Goal: Task Accomplishment & Management: Complete application form

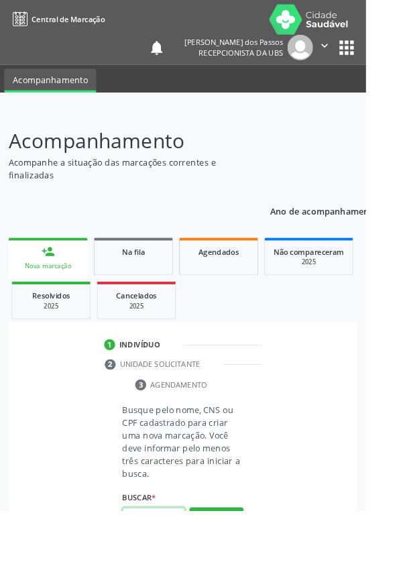
click at [175, 561] on input "text" at bounding box center [169, 569] width 69 height 23
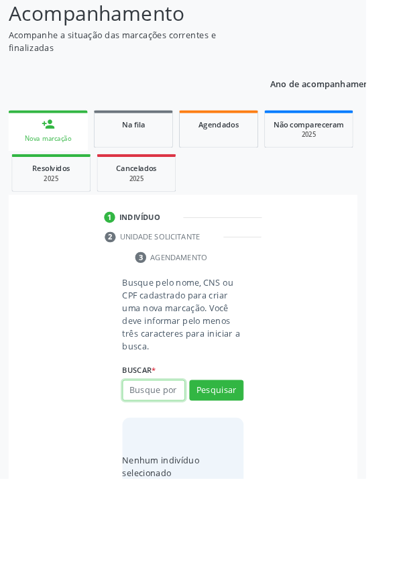
scroll to position [105, 0]
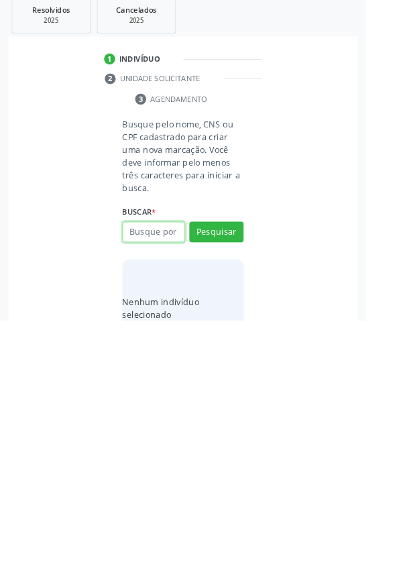
click at [155, 466] on input "text" at bounding box center [169, 464] width 69 height 23
type input "08738954445"
click at [232, 466] on button "Pesquisar" at bounding box center [238, 464] width 60 height 23
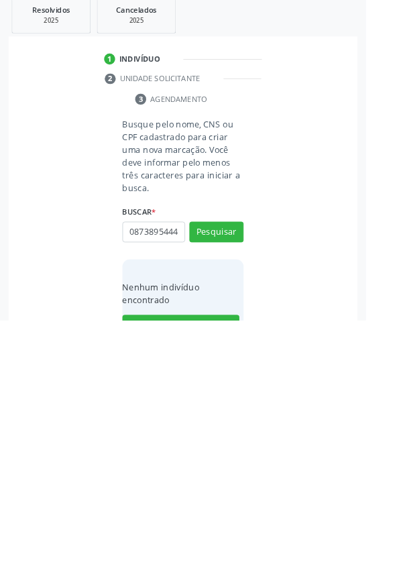
scroll to position [105, 0]
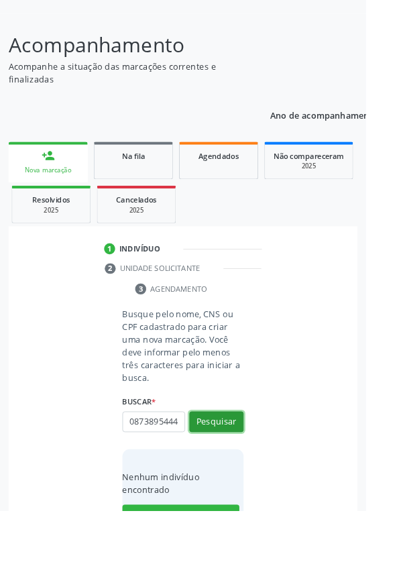
click at [245, 469] on button "Pesquisar" at bounding box center [238, 464] width 60 height 23
click at [194, 460] on input "0873895444" at bounding box center [169, 464] width 69 height 23
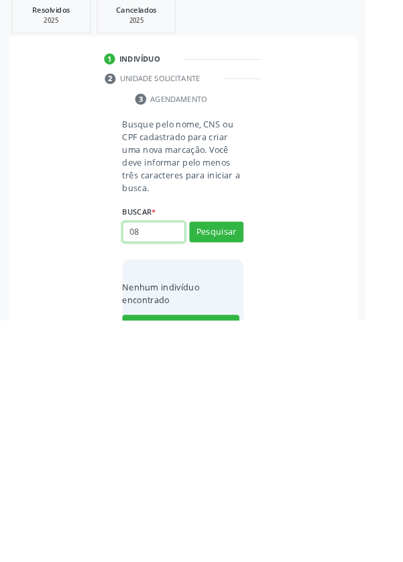
type input "0"
type input "703401575566600"
click at [246, 465] on button "Pesquisar" at bounding box center [238, 464] width 60 height 23
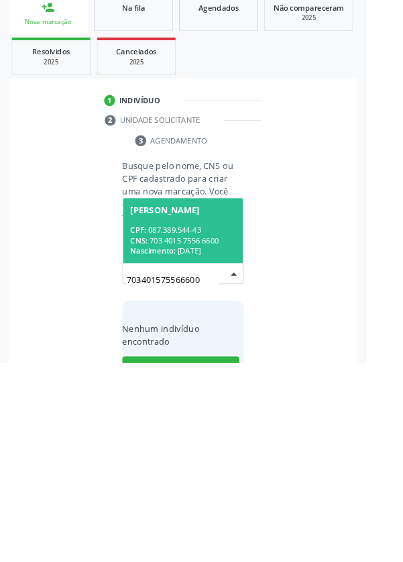
scroll to position [105, 0]
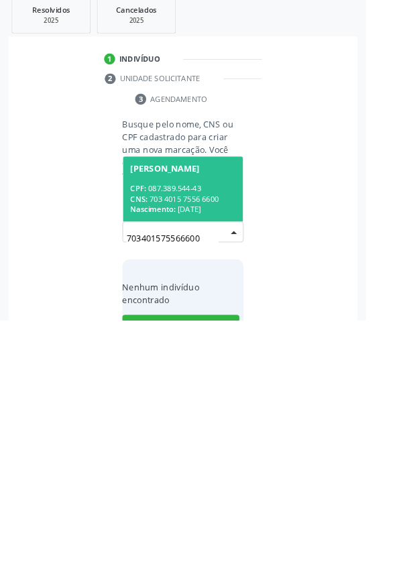
click at [199, 419] on div "CPF: 087.389.544-43" at bounding box center [201, 416] width 116 height 11
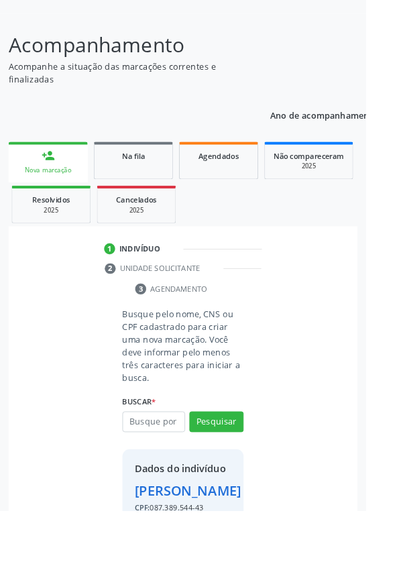
scroll to position [99, 0]
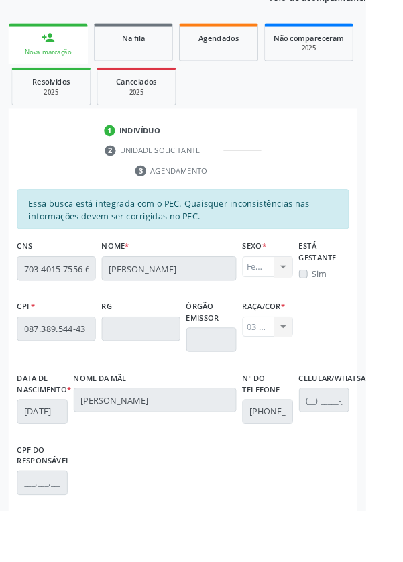
scroll to position [318, 0]
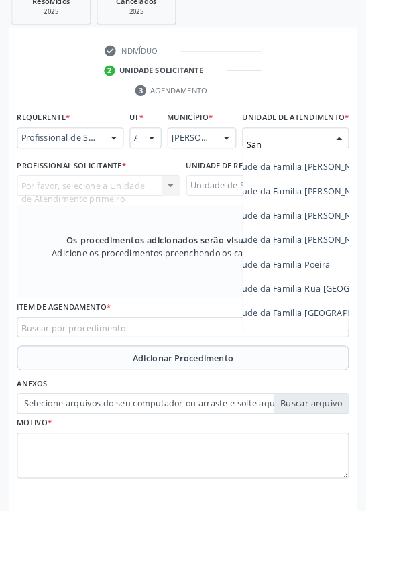
scroll to position [0, 75]
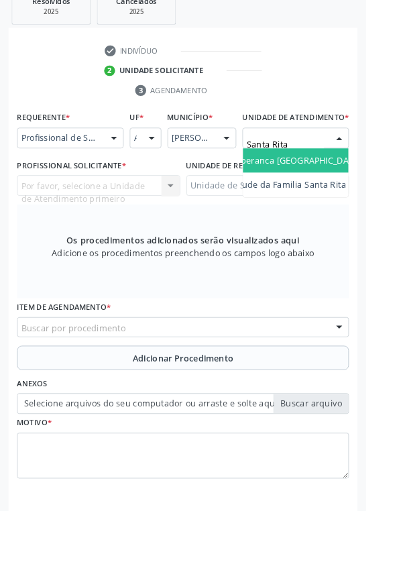
type input "Santa Rita"
click at [331, 183] on span "Unidade de Saude da Familia Santa Rita Maria do C A [PERSON_NAME]" at bounding box center [359, 176] width 318 height 13
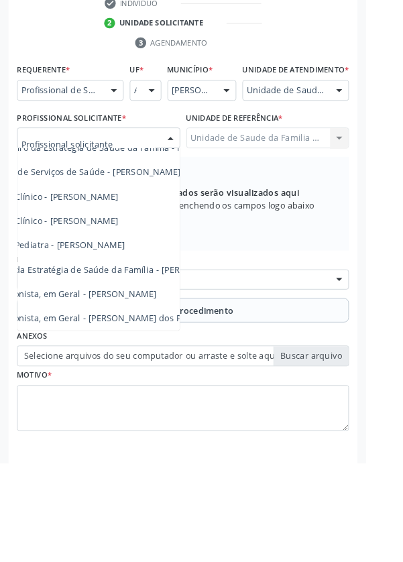
scroll to position [121, 58]
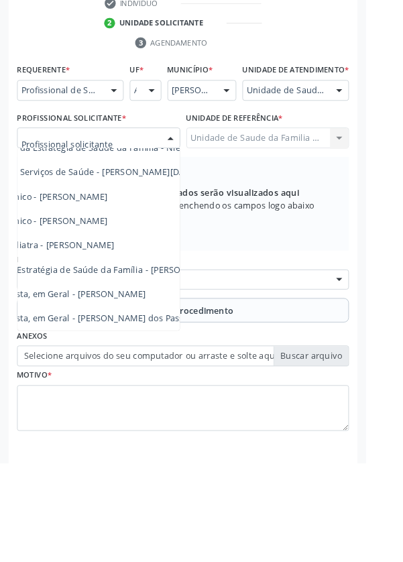
click at [168, 355] on span "Médico da Estratégia de Saúde da Família - [PERSON_NAME]" at bounding box center [105, 349] width 272 height 13
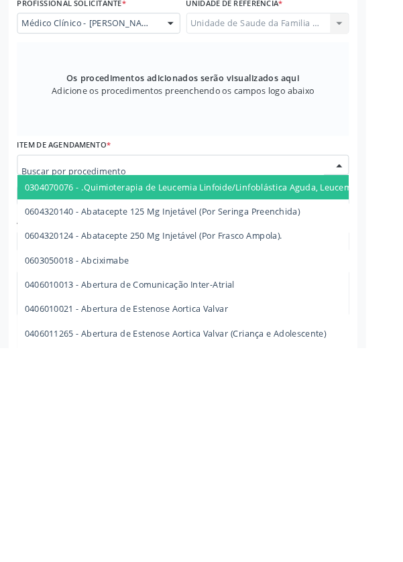
scroll to position [324, 0]
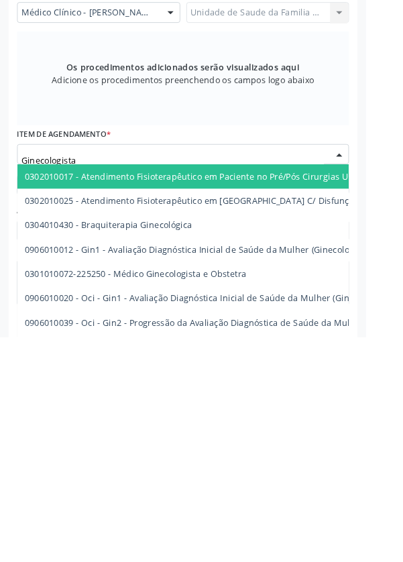
type input "Ginecologista"
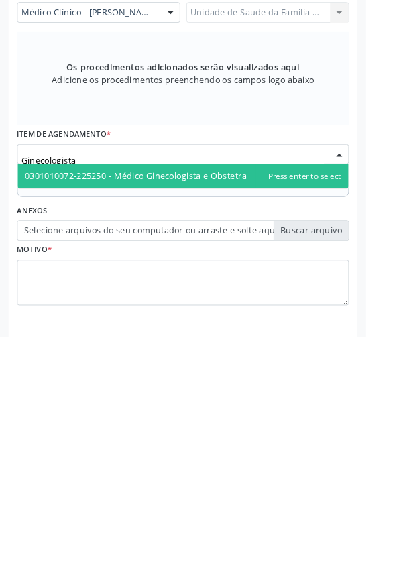
click at [253, 391] on span "0301010072-225250 - Médico Ginecologista e Obstetra" at bounding box center [149, 384] width 244 height 13
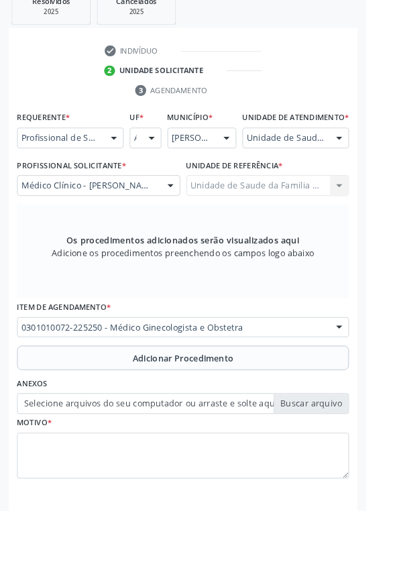
click at [115, 403] on button "Adicionar Procedimento" at bounding box center [201, 394] width 365 height 27
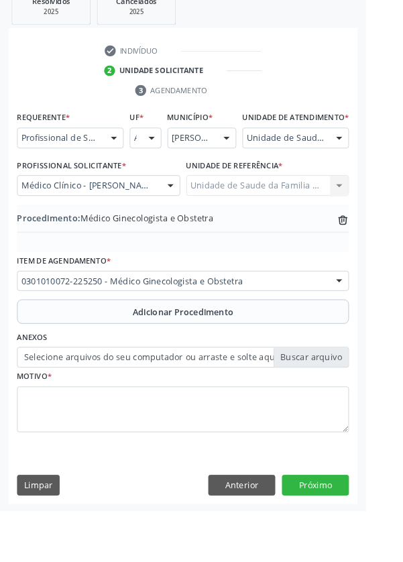
scroll to position [280, 0]
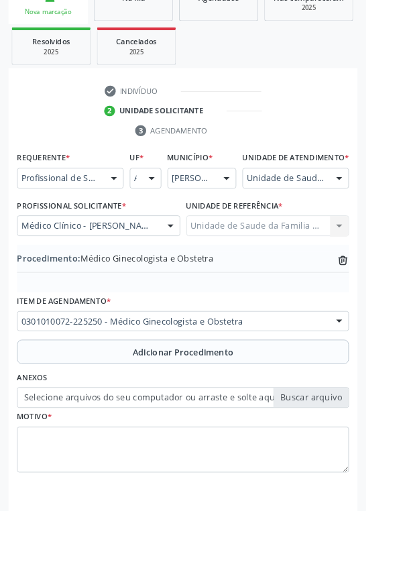
click at [105, 449] on label "Selecione arquivos do seu computador ou arraste e solte aqui" at bounding box center [201, 437] width 365 height 23
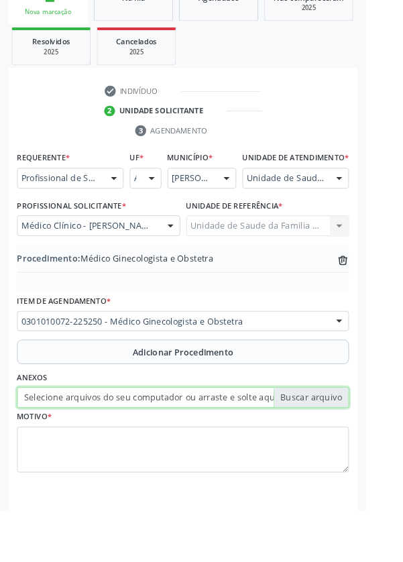
click at [105, 449] on input "Selecione arquivos do seu computador ou arraste e solte aqui" at bounding box center [201, 437] width 365 height 23
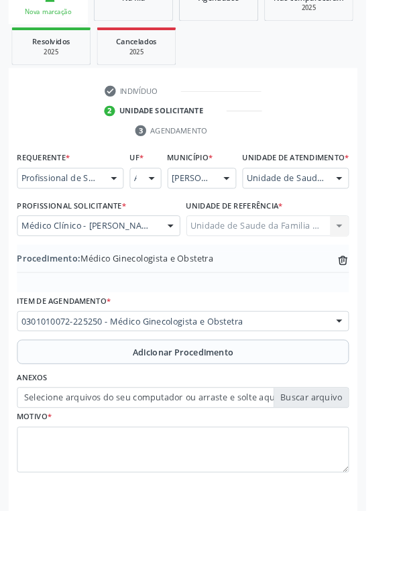
click at [63, 398] on button "Adicionar Procedimento" at bounding box center [201, 387] width 365 height 27
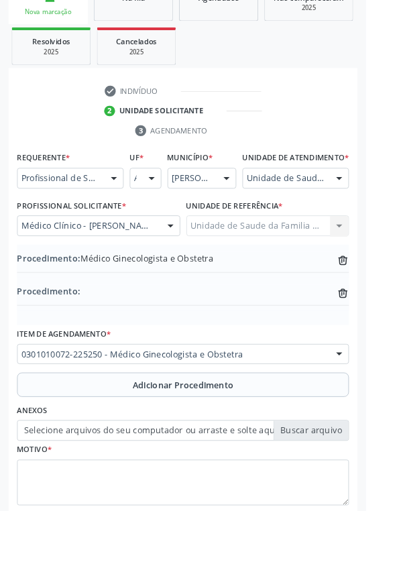
click at [381, 328] on icon at bounding box center [377, 323] width 9 height 9
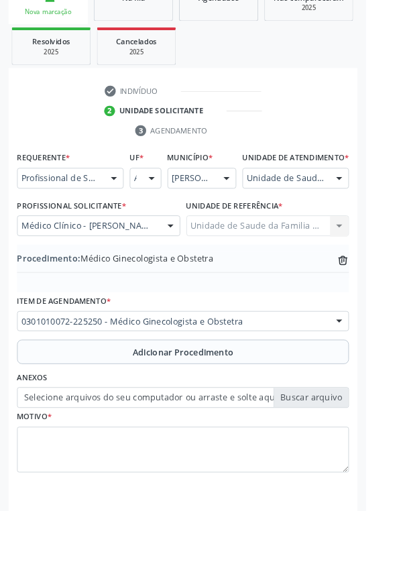
click at [97, 449] on label "Selecione arquivos do seu computador ou arraste e solte aqui" at bounding box center [201, 437] width 365 height 23
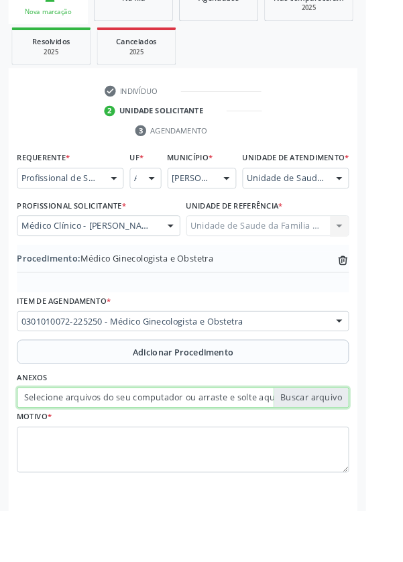
click at [97, 449] on input "Selecione arquivos do seu computador ou arraste e solte aqui" at bounding box center [201, 437] width 365 height 23
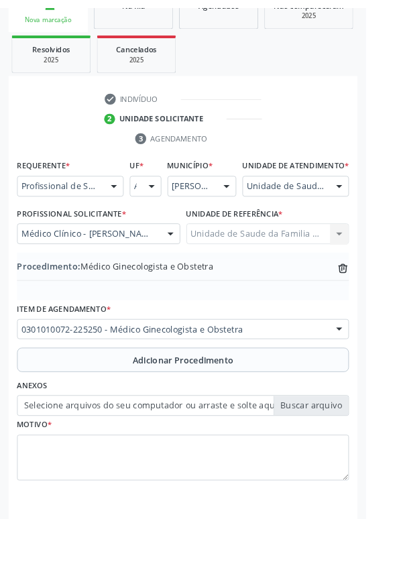
scroll to position [261, 0]
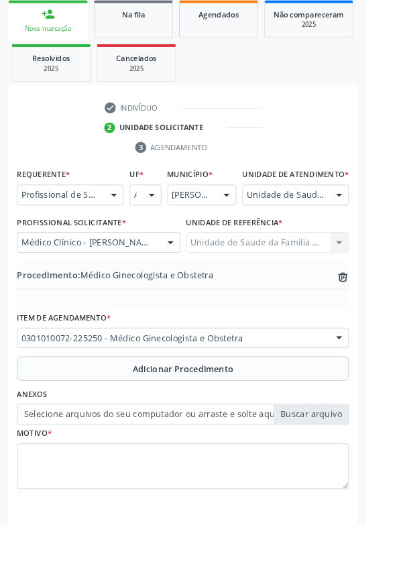
type input "C:\fakepath\17595092280077743738980387349526.jpg"
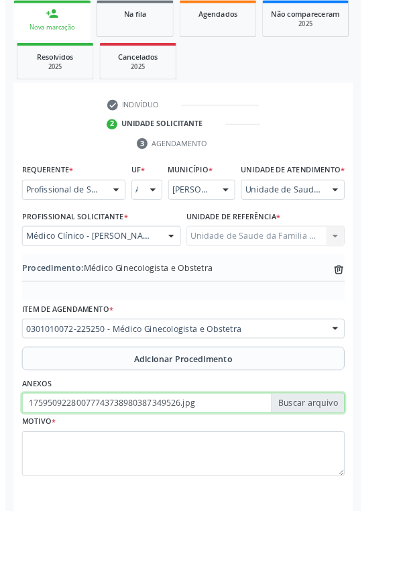
scroll to position [280, 0]
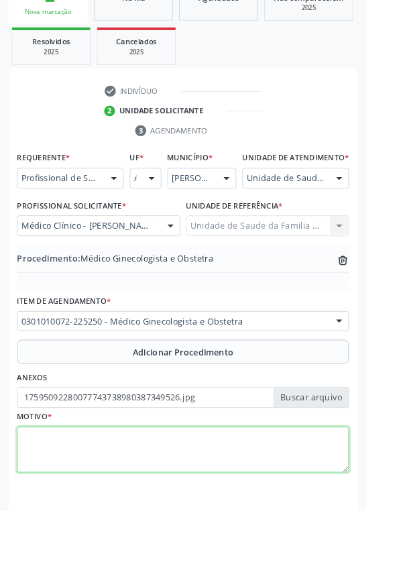
click at [56, 521] on textarea at bounding box center [201, 495] width 365 height 51
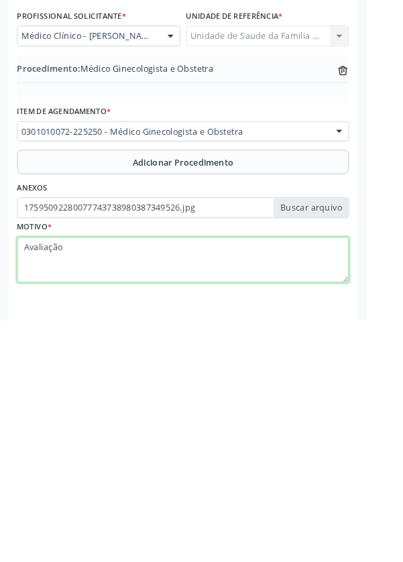
type textarea "Avaliação"
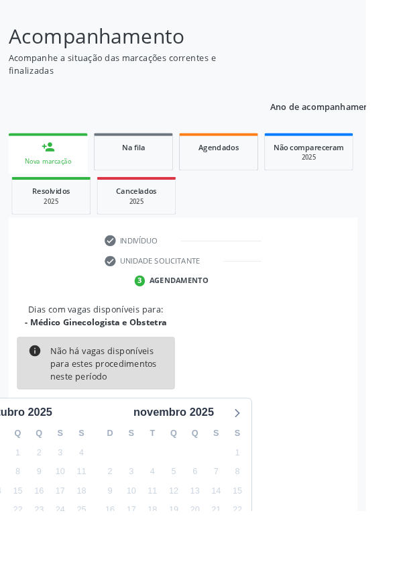
scroll to position [111, 0]
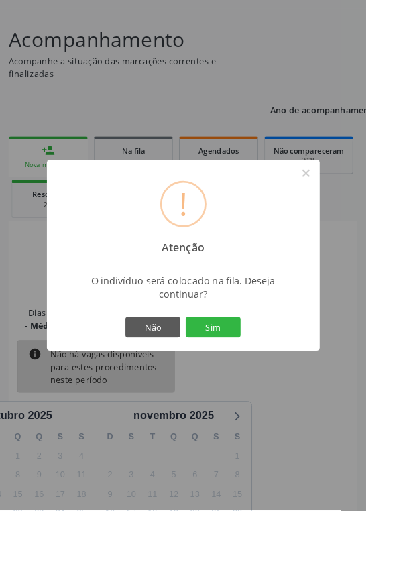
click at [253, 371] on button "Sim" at bounding box center [234, 360] width 60 height 23
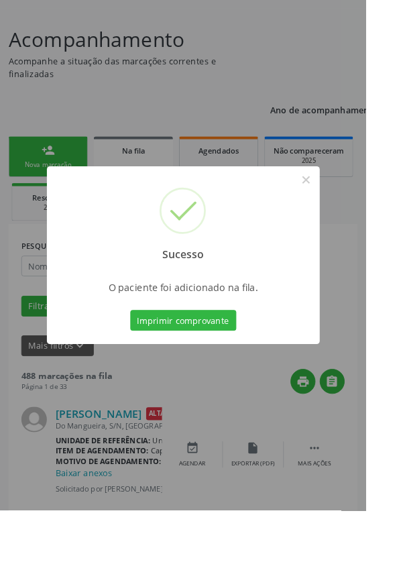
scroll to position [0, 0]
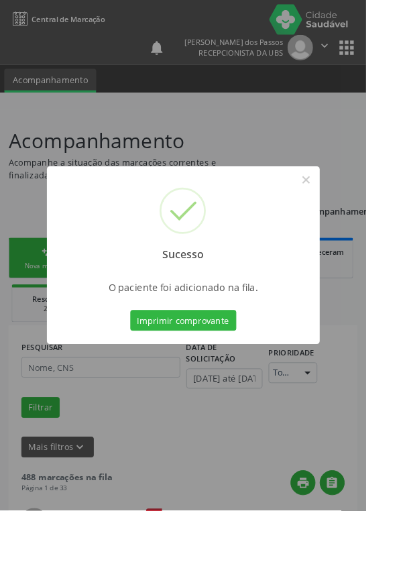
click at [196, 364] on button "Imprimir comprovante" at bounding box center [201, 352] width 117 height 23
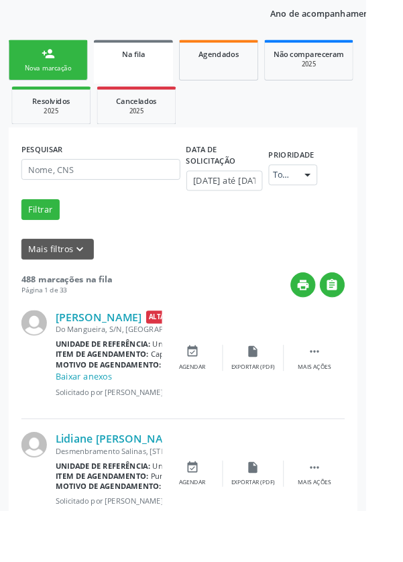
scroll to position [220, 0]
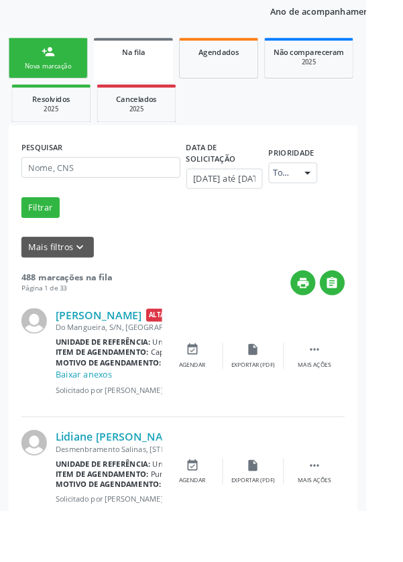
click at [49, 70] on div "Nova marcação" at bounding box center [52, 73] width 67 height 10
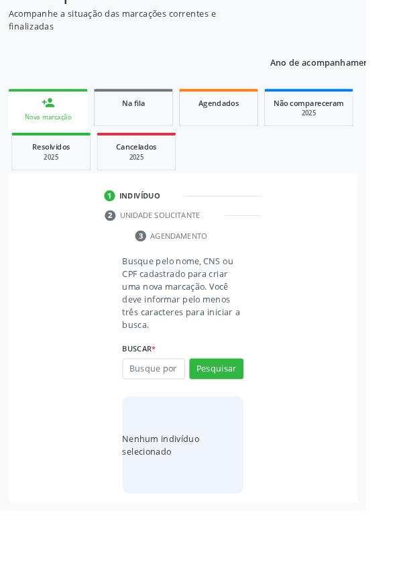
scroll to position [105, 0]
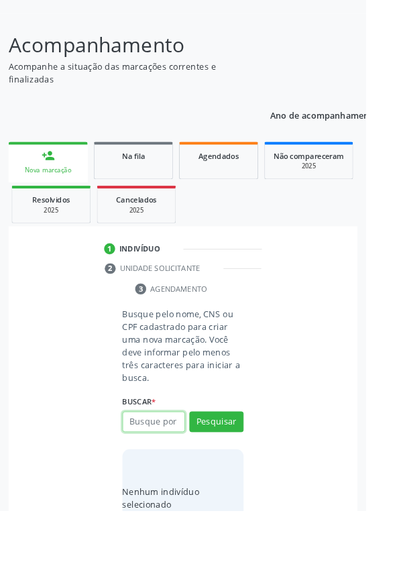
click at [166, 465] on input "text" at bounding box center [169, 464] width 69 height 23
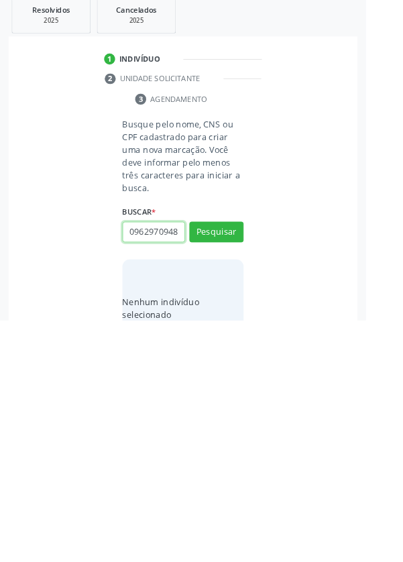
scroll to position [0, 3]
type input "09629709481"
click at [237, 461] on button "Pesquisar" at bounding box center [238, 464] width 60 height 23
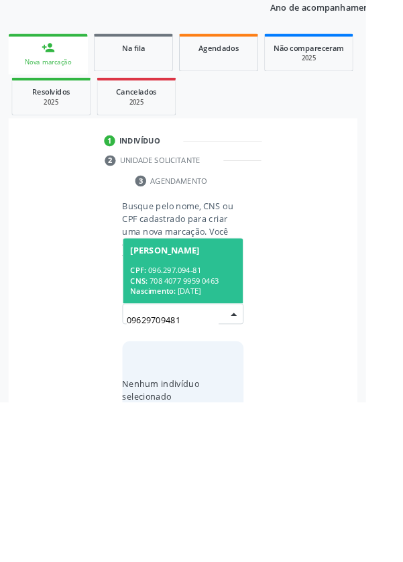
scroll to position [105, 0]
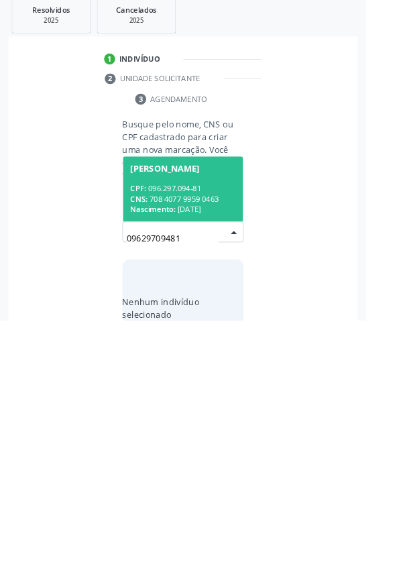
click at [184, 434] on span "Nascimento:" at bounding box center [168, 439] width 50 height 11
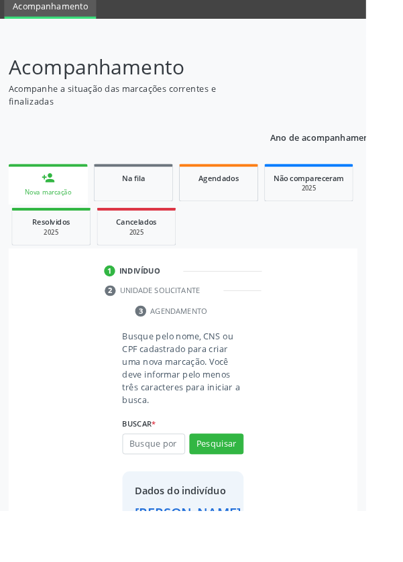
scroll to position [77, 0]
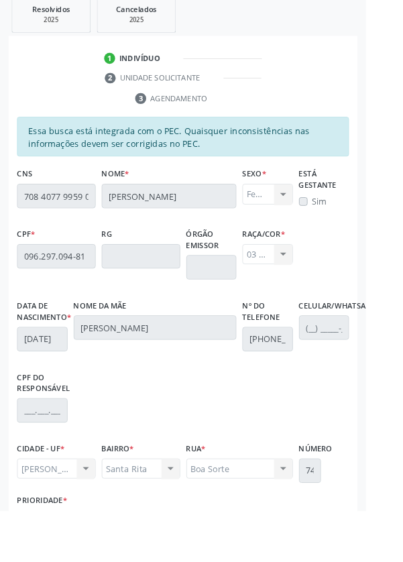
scroll to position [318, 0]
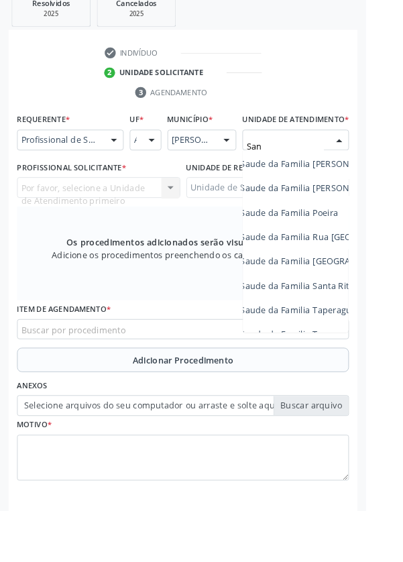
scroll to position [0, 66]
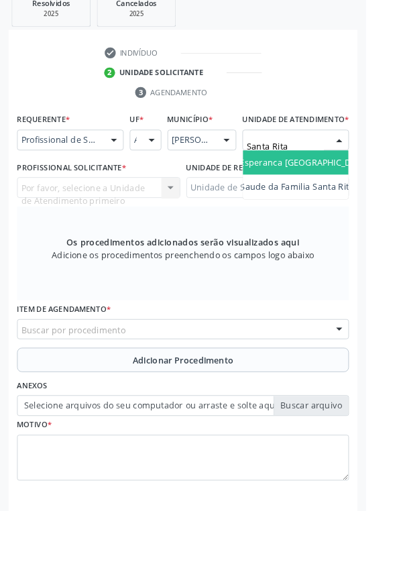
type input "Santa Rita"
click at [324, 185] on span "Unidade de Saude da Familia Santa Rita Maria do C A [PERSON_NAME]" at bounding box center [369, 178] width 318 height 13
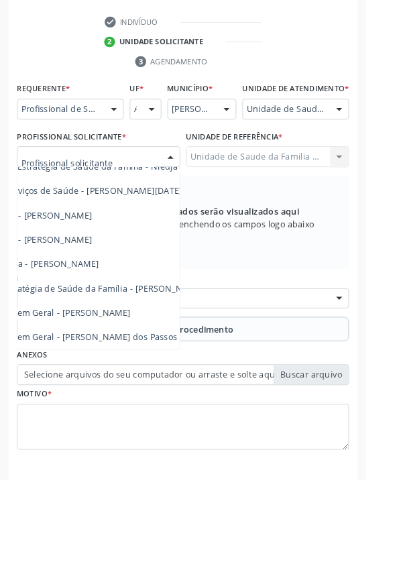
scroll to position [121, 76]
click at [168, 357] on span "Médico da Estratégia de Saúde da Família - [PERSON_NAME]" at bounding box center [87, 351] width 272 height 13
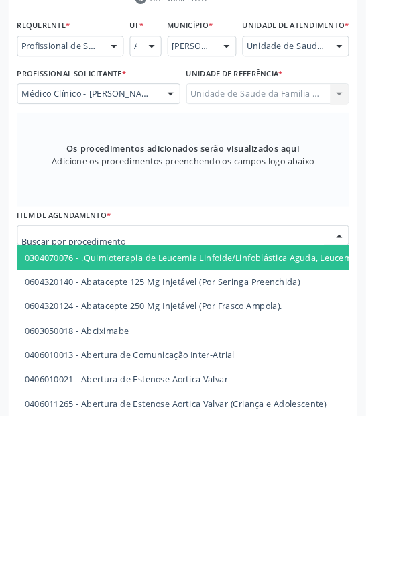
scroll to position [322, 0]
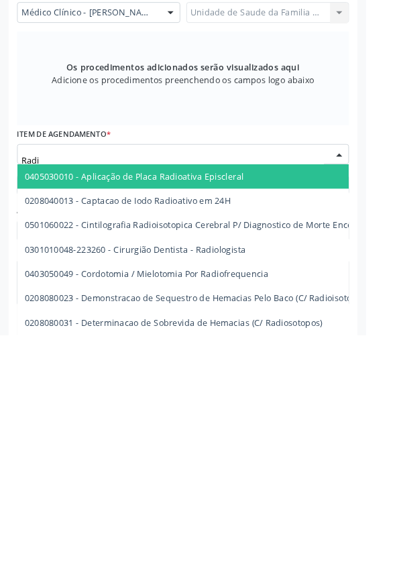
type input "Radio"
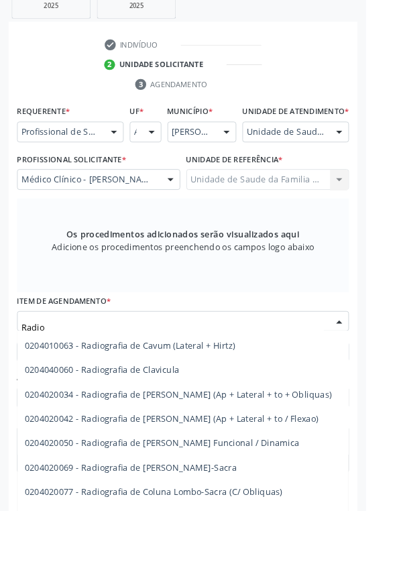
scroll to position [1183, 0]
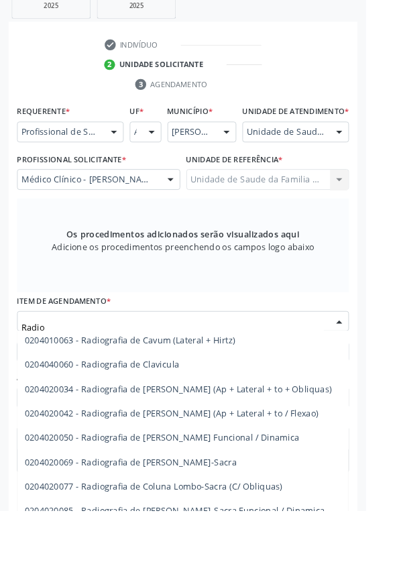
click at [243, 515] on span "0204020069 - Radiografia de [PERSON_NAME]-Sacra" at bounding box center [143, 508] width 233 height 13
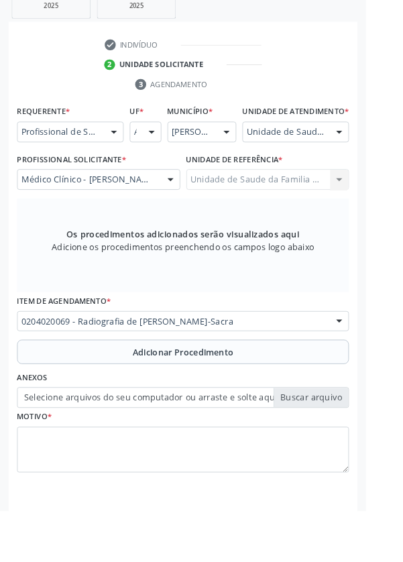
click at [93, 400] on button "Adicionar Procedimento" at bounding box center [201, 387] width 365 height 27
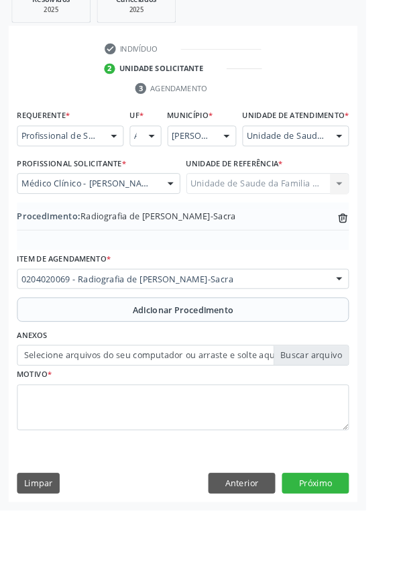
scroll to position [280, 0]
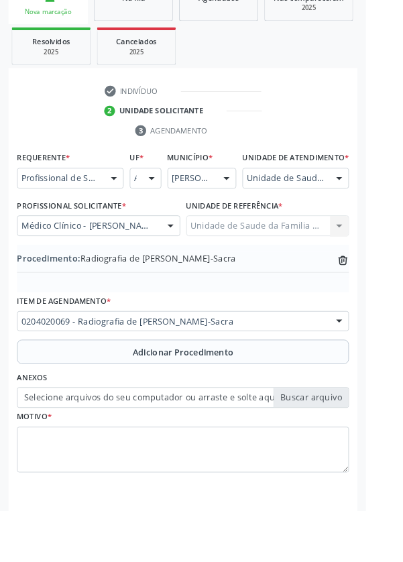
click at [105, 449] on label "Selecione arquivos do seu computador ou arraste e solte aqui" at bounding box center [201, 437] width 365 height 23
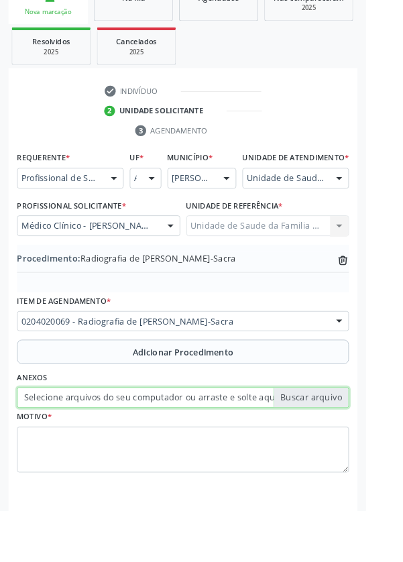
click at [105, 449] on input "Selecione arquivos do seu computador ou arraste e solte aqui" at bounding box center [201, 437] width 365 height 23
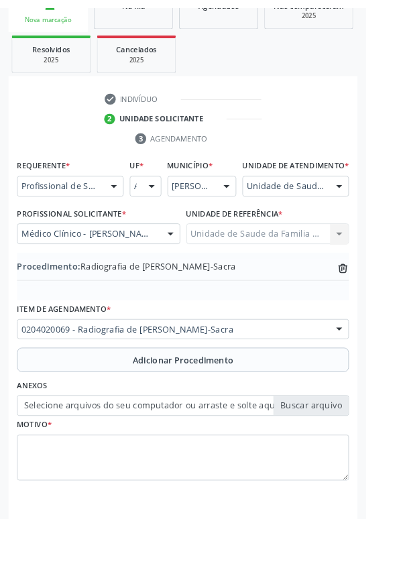
scroll to position [261, 0]
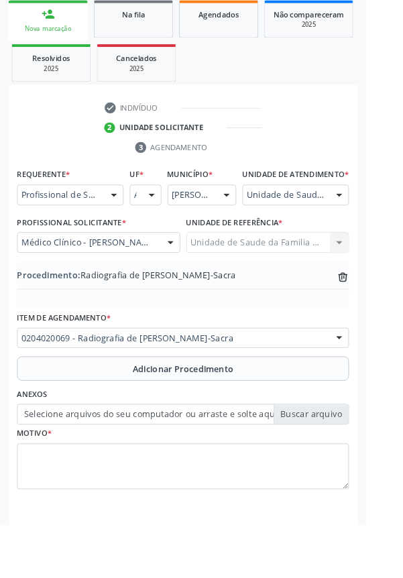
type input "C:\fakepath\17595096217433315929998115673001.jpg"
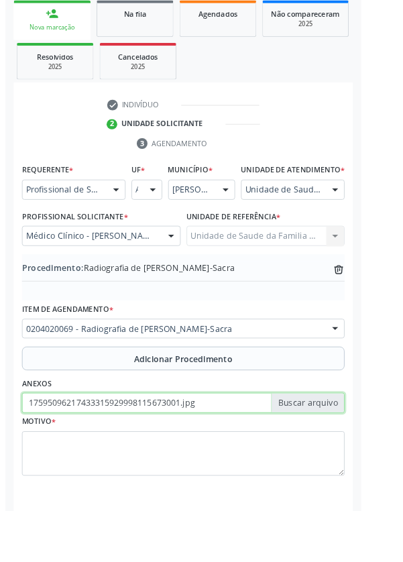
scroll to position [280, 0]
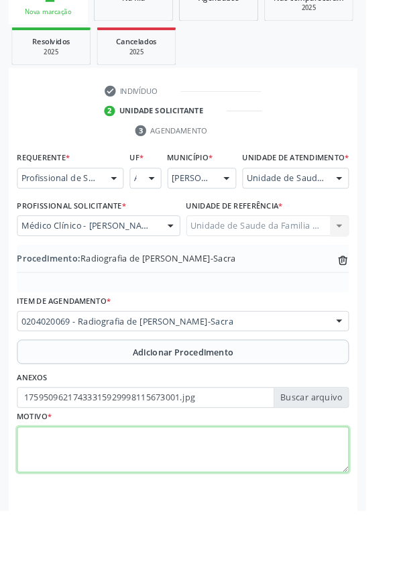
click at [70, 516] on textarea at bounding box center [201, 495] width 365 height 51
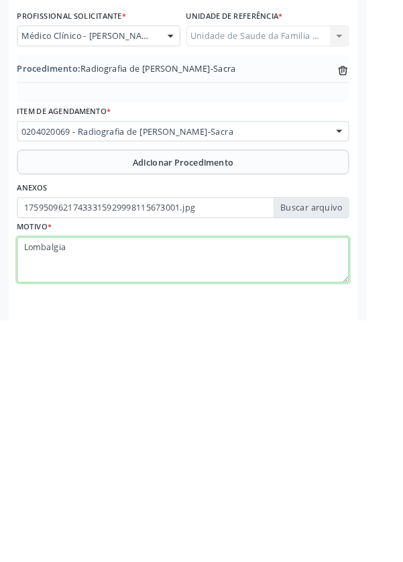
type textarea "Lombalgia"
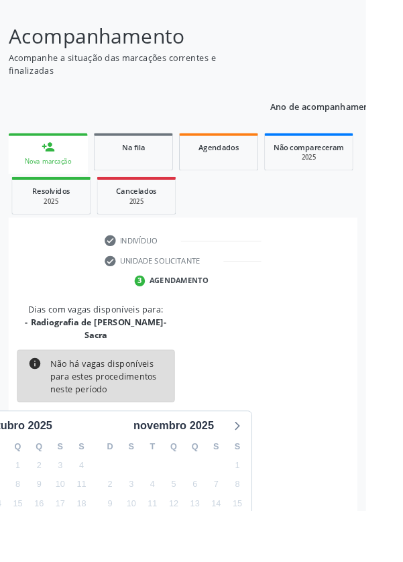
scroll to position [111, 0]
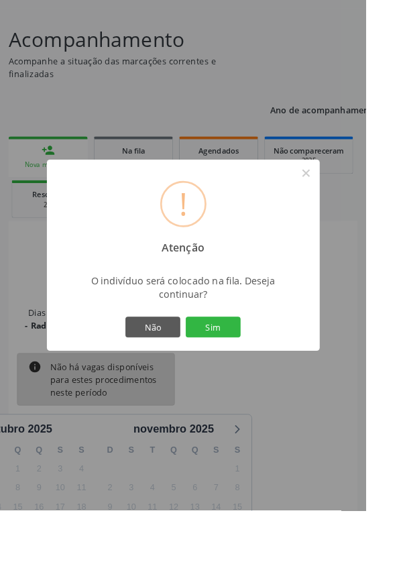
click at [257, 371] on button "Sim" at bounding box center [234, 360] width 60 height 23
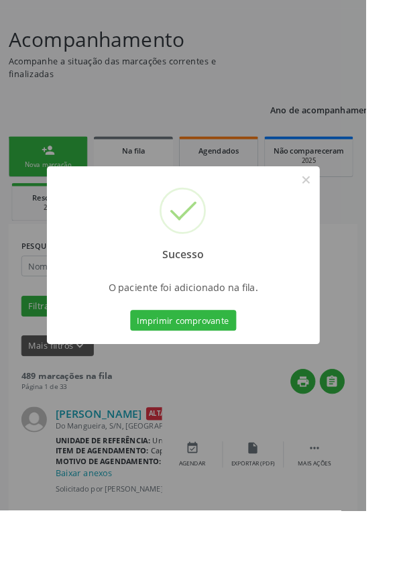
scroll to position [0, 0]
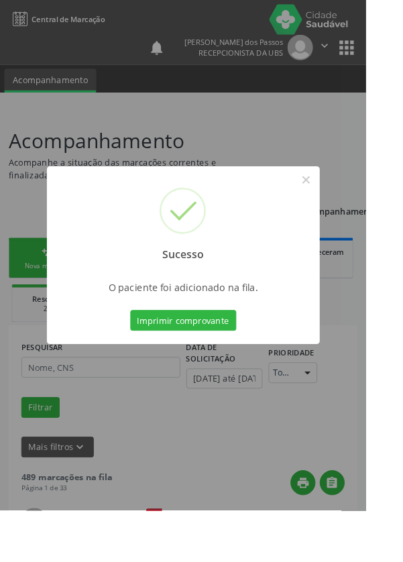
click at [196, 364] on button "Imprimir comprovante" at bounding box center [201, 352] width 117 height 23
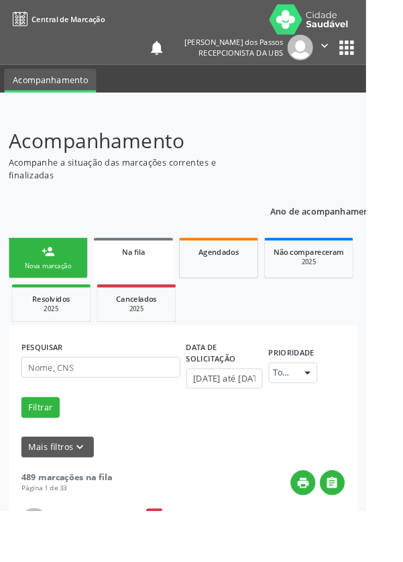
click at [44, 289] on div "Nova marcação" at bounding box center [52, 293] width 67 height 10
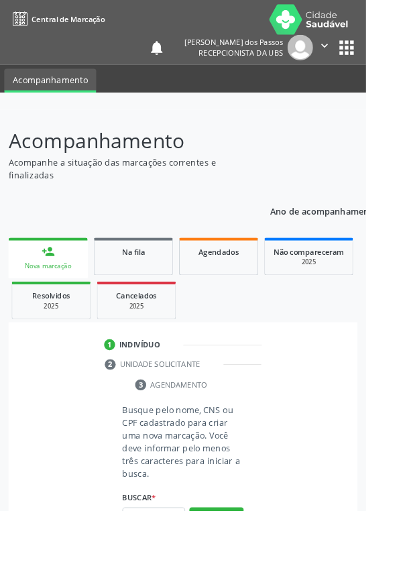
scroll to position [5, 0]
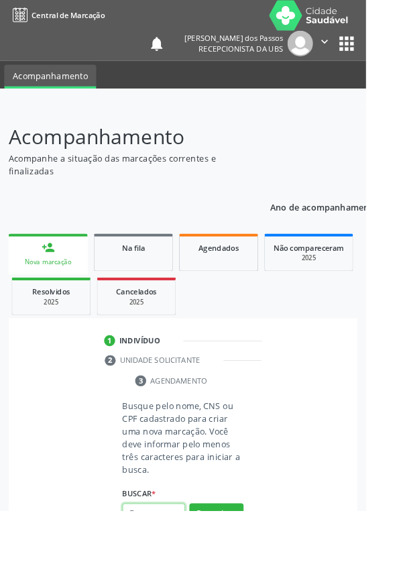
click at [160, 561] on input "text" at bounding box center [169, 565] width 69 height 23
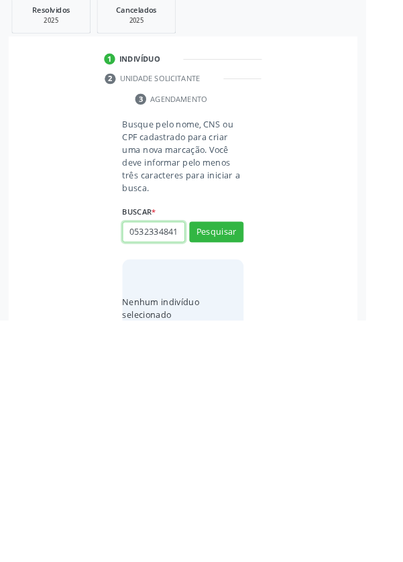
scroll to position [0, 3]
type input "05323348410"
click at [235, 467] on button "Pesquisar" at bounding box center [238, 464] width 60 height 23
type input "05323348410"
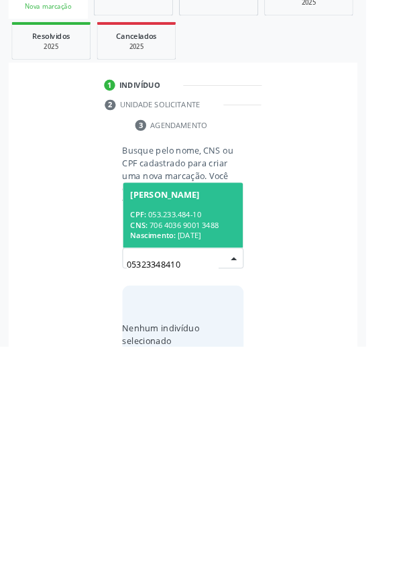
scroll to position [105, 0]
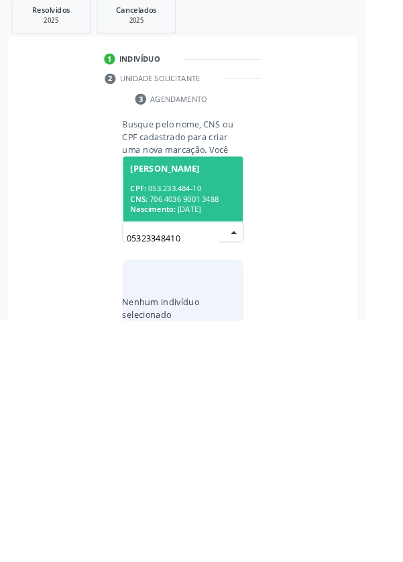
click at [189, 419] on div "CPF: 053.233.484-10" at bounding box center [201, 416] width 116 height 11
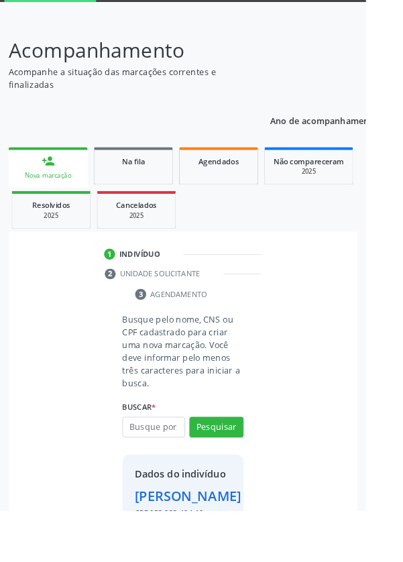
scroll to position [77, 0]
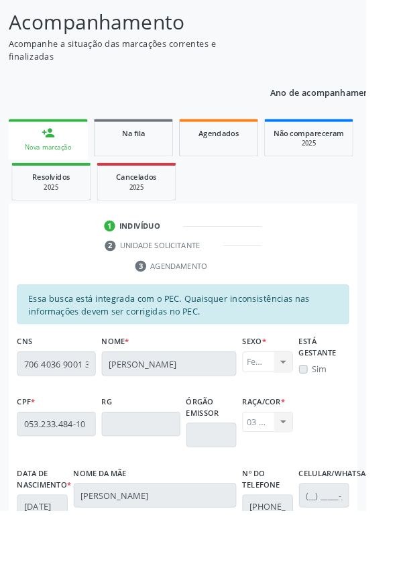
scroll to position [318, 0]
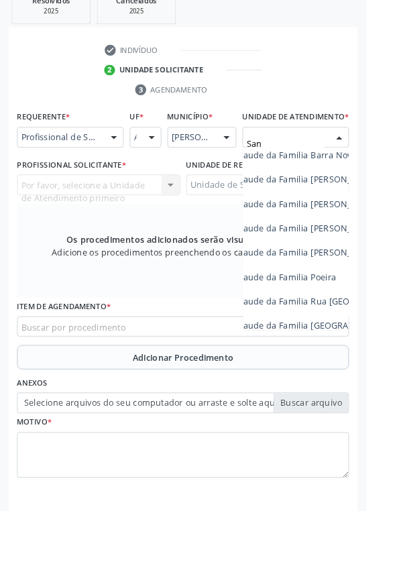
scroll to position [0, 68]
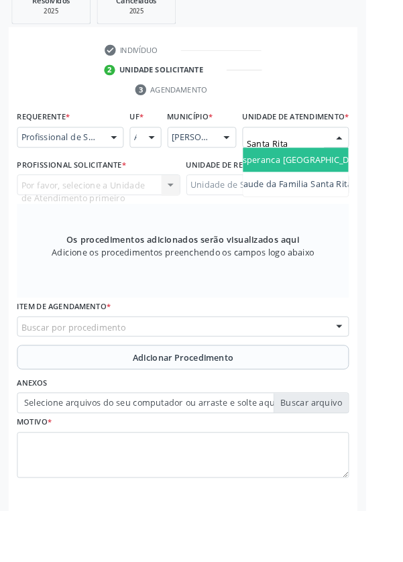
type input "Santa Rita"
click at [330, 182] on span "Unidade de Saude da Familia Santa Rita Maria do C A [PERSON_NAME]" at bounding box center [366, 176] width 318 height 13
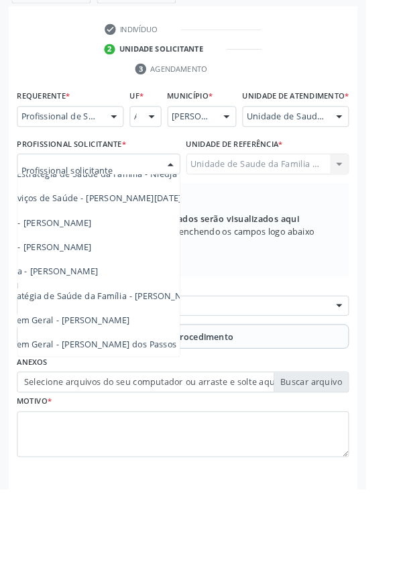
scroll to position [324, 0]
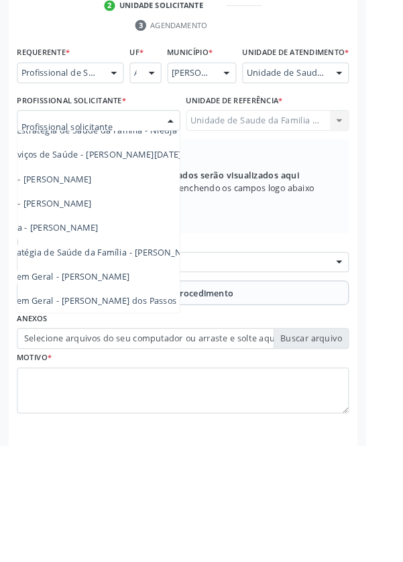
click at [163, 355] on span "Médico da Estratégia de Saúde da Família - [PERSON_NAME]" at bounding box center [87, 348] width 272 height 13
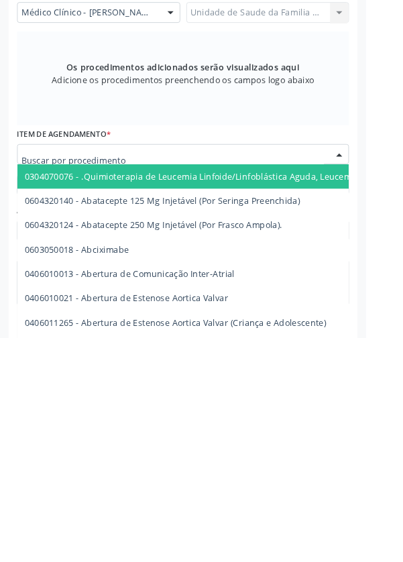
type input "0"
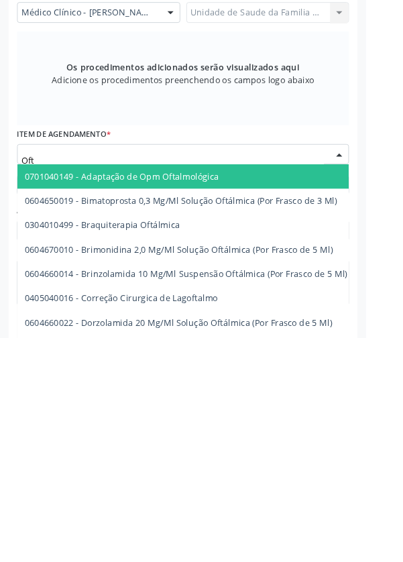
type input "Ofta"
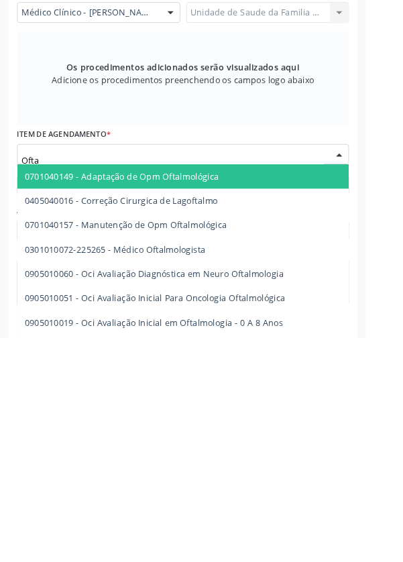
click at [212, 471] on span "0301010072-225265 - Médico Oftalmologista" at bounding box center [126, 464] width 199 height 13
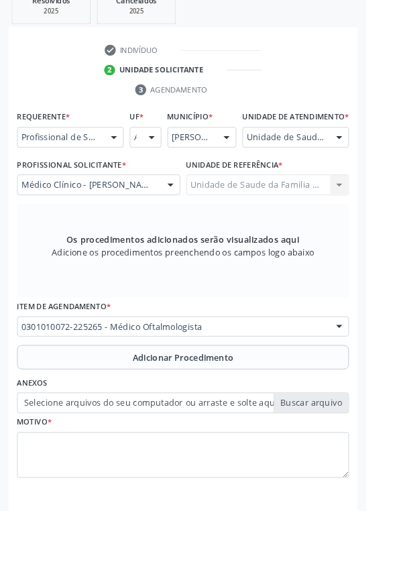
click at [114, 406] on button "Adicionar Procedimento" at bounding box center [201, 393] width 365 height 27
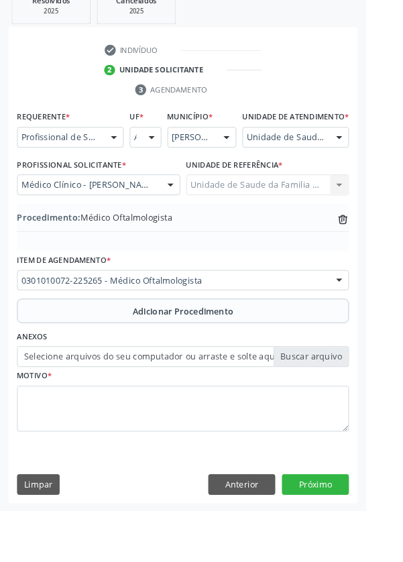
scroll to position [280, 0]
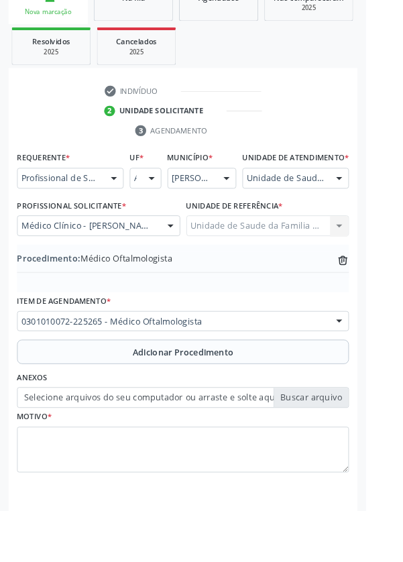
click at [111, 449] on label "Selecione arquivos do seu computador ou arraste e solte aqui" at bounding box center [201, 437] width 365 height 23
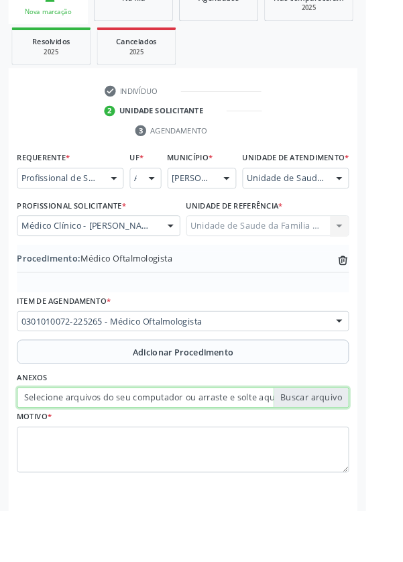
click at [111, 449] on input "Selecione arquivos do seu computador ou arraste e solte aqui" at bounding box center [201, 437] width 365 height 23
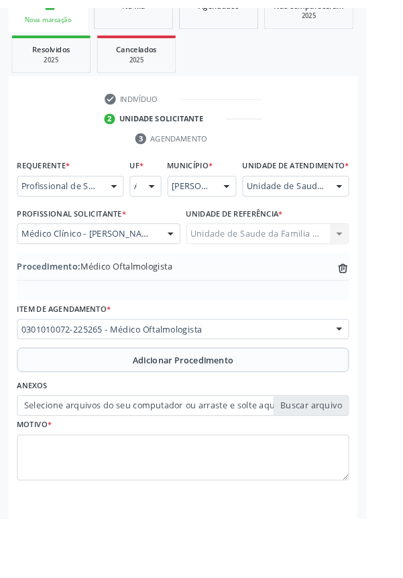
scroll to position [261, 0]
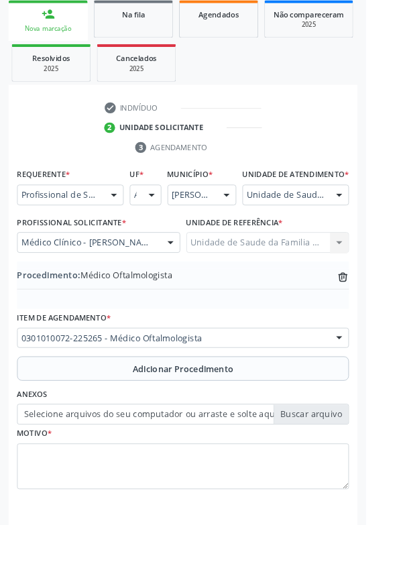
type input "C:\fakepath\17595099392425411531544924566001.jpg"
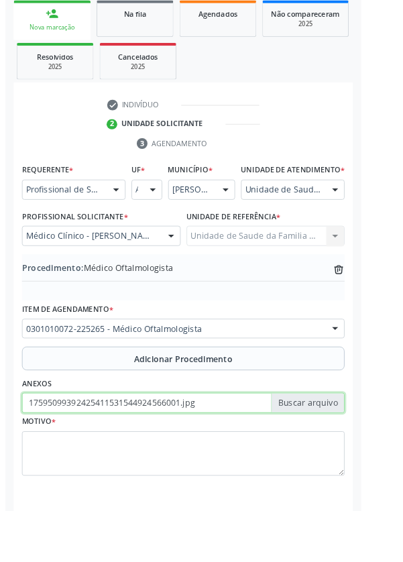
scroll to position [280, 0]
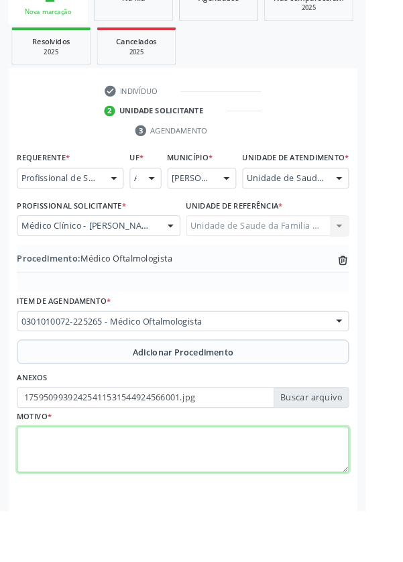
click at [72, 511] on textarea at bounding box center [201, 495] width 365 height 51
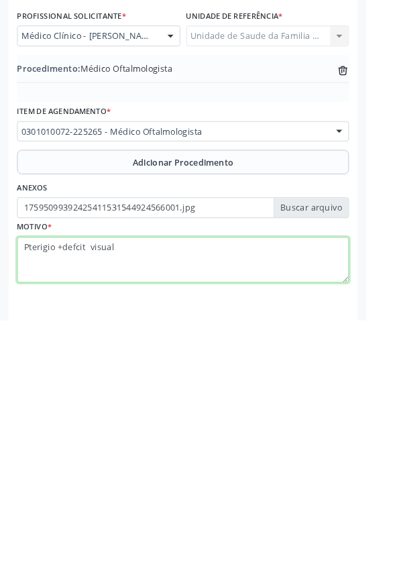
type textarea "Pterigio +defcit visual"
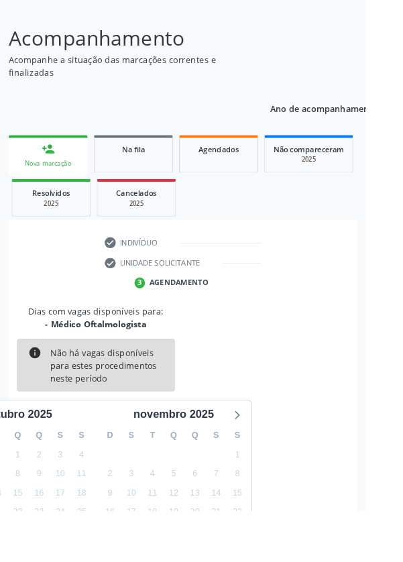
scroll to position [111, 0]
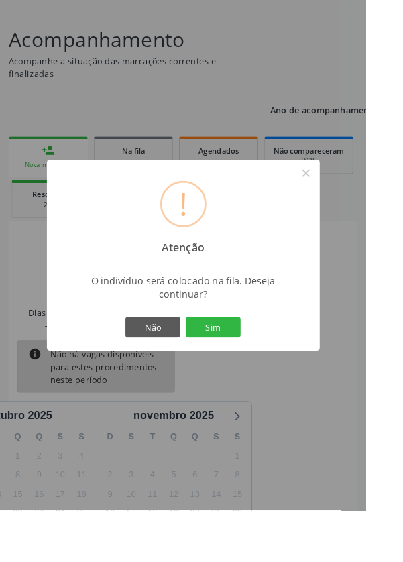
click at [255, 371] on button "Sim" at bounding box center [234, 360] width 60 height 23
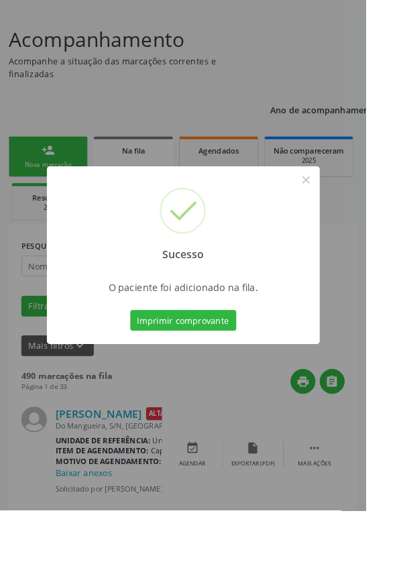
scroll to position [0, 0]
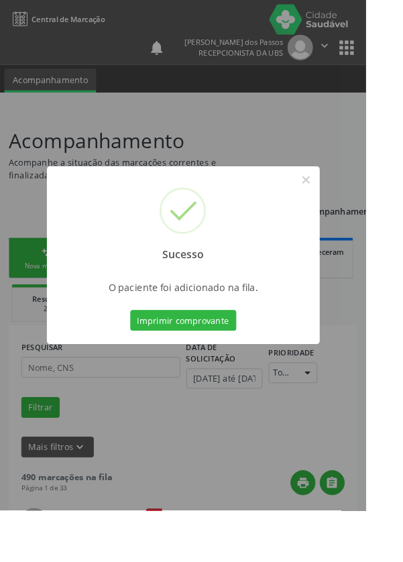
click at [202, 364] on button "Imprimir comprovante" at bounding box center [201, 352] width 117 height 23
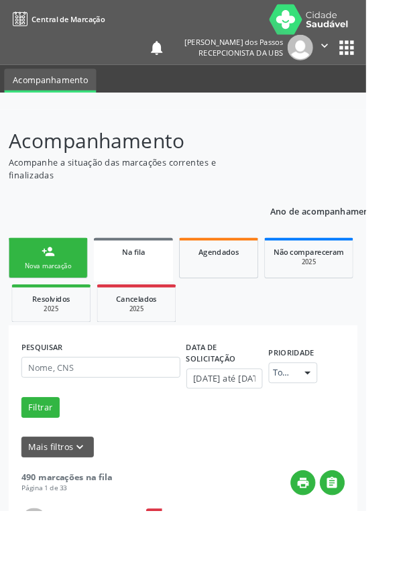
click at [32, 294] on div "Nova marcação" at bounding box center [52, 293] width 67 height 10
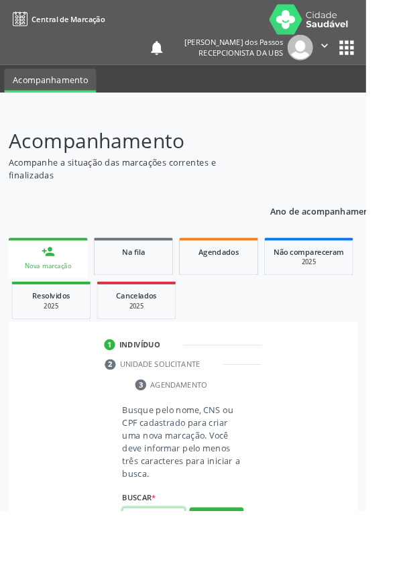
click at [165, 561] on input "text" at bounding box center [169, 569] width 69 height 23
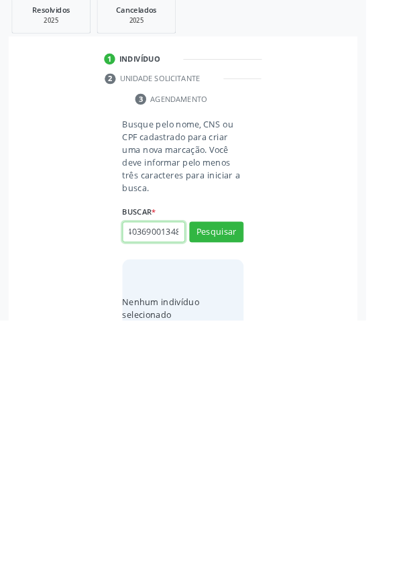
scroll to position [0, 24]
type input "706403690013488"
click at [243, 465] on button "Pesquisar" at bounding box center [238, 464] width 60 height 23
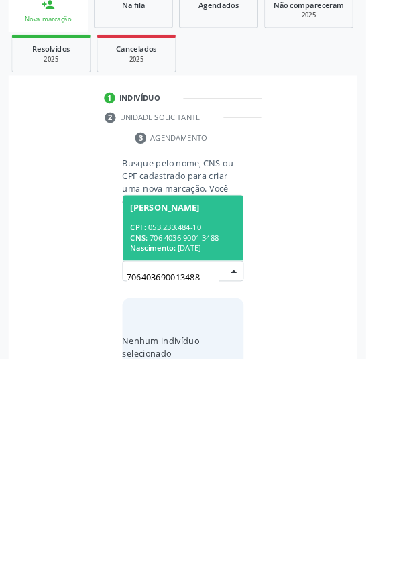
scroll to position [105, 0]
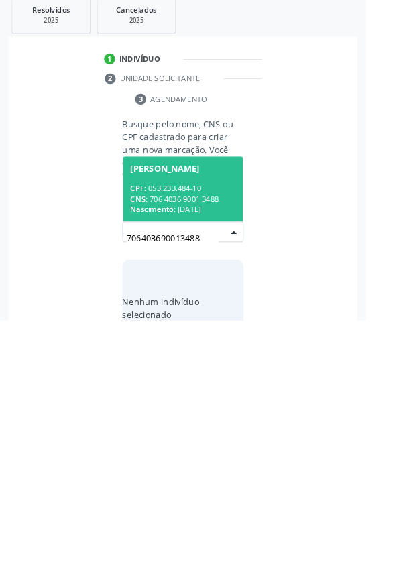
click at [200, 420] on div "CPF: 053.233.484-10" at bounding box center [201, 416] width 116 height 11
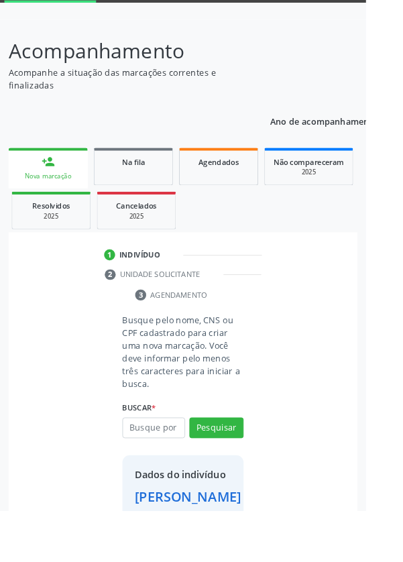
scroll to position [77, 0]
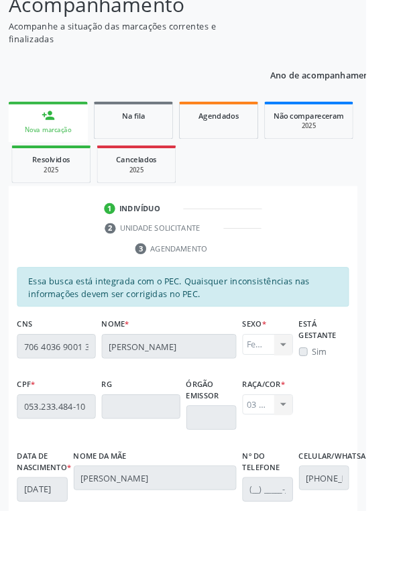
scroll to position [147, 0]
